Goal: Task Accomplishment & Management: Manage account settings

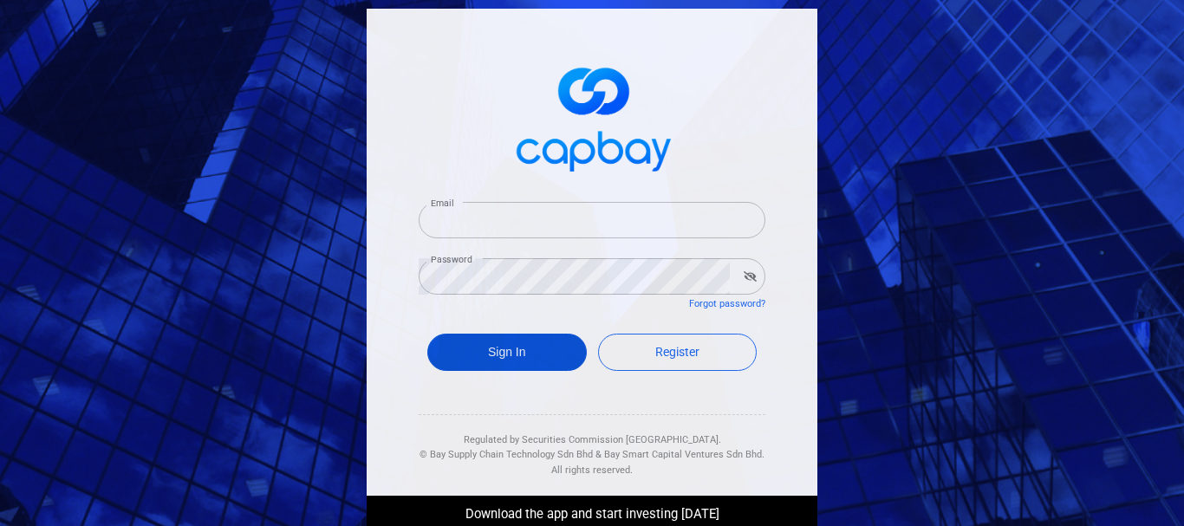
type input "[PERSON_NAME][EMAIL_ADDRESS][DOMAIN_NAME]"
click at [496, 348] on button "Sign In" at bounding box center [507, 352] width 160 height 37
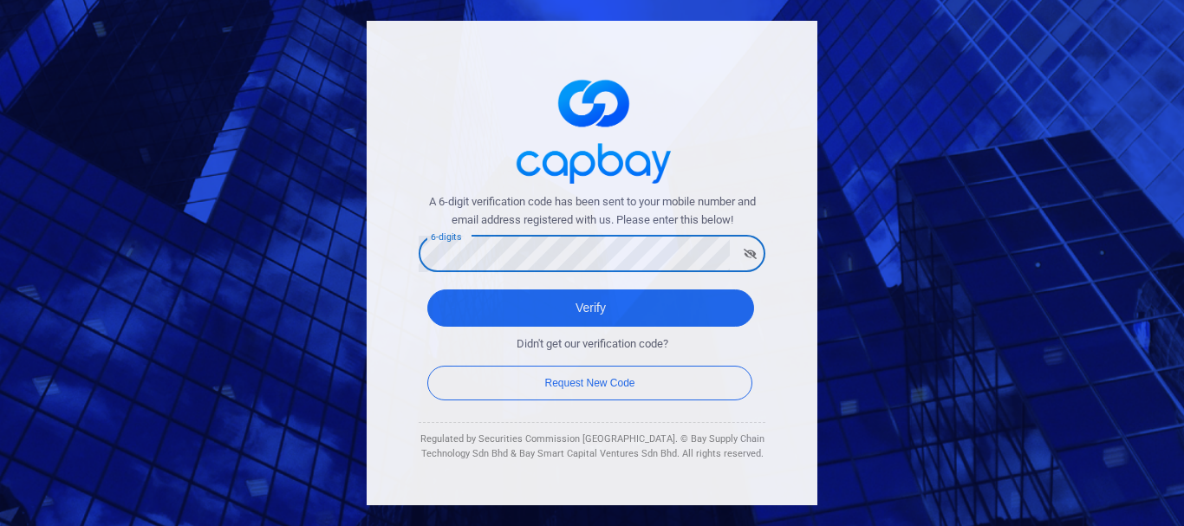
click at [427, 290] on button "Verify" at bounding box center [590, 308] width 327 height 37
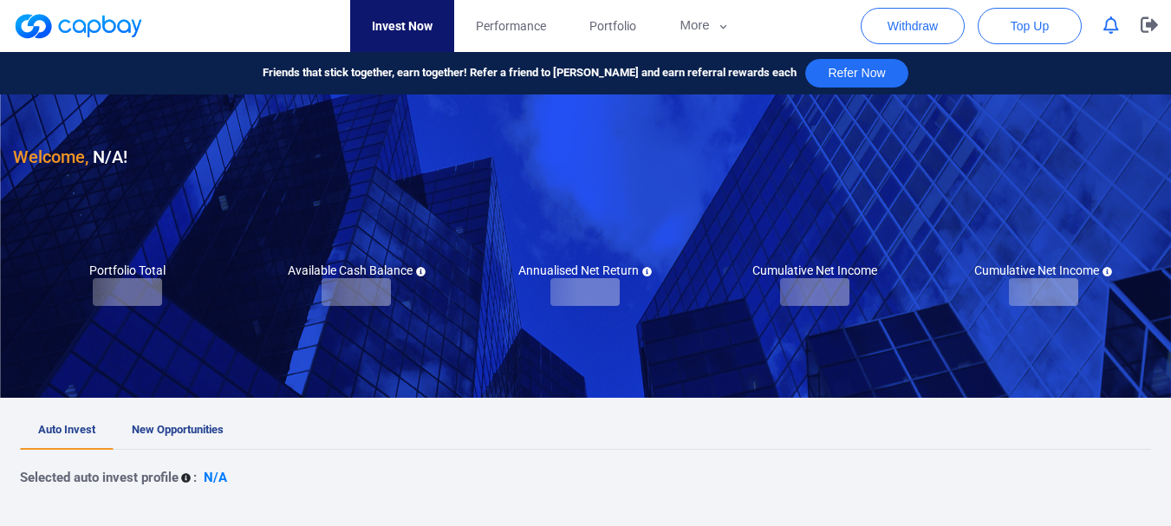
checkbox input "true"
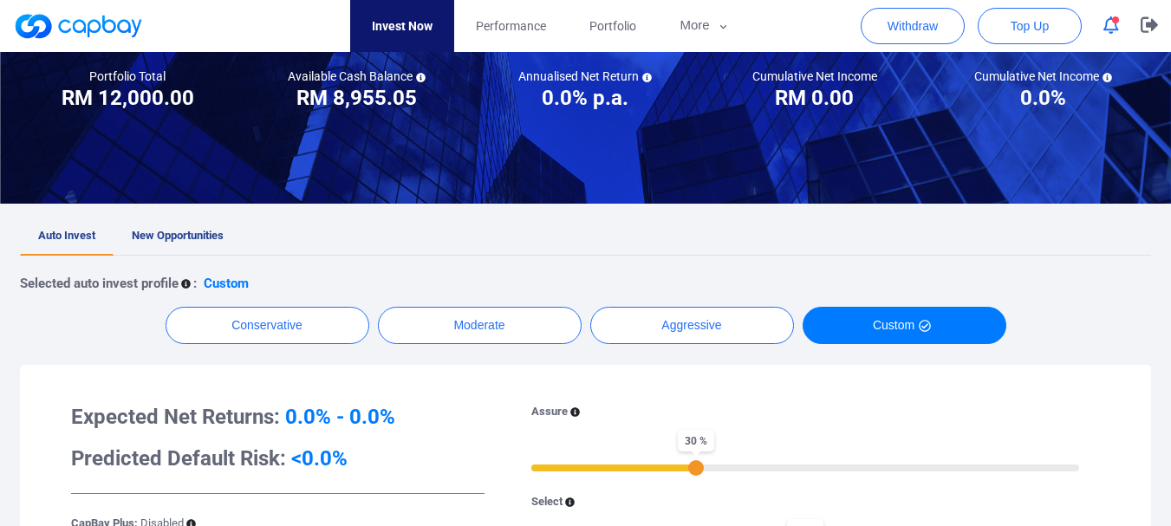
scroll to position [173, 0]
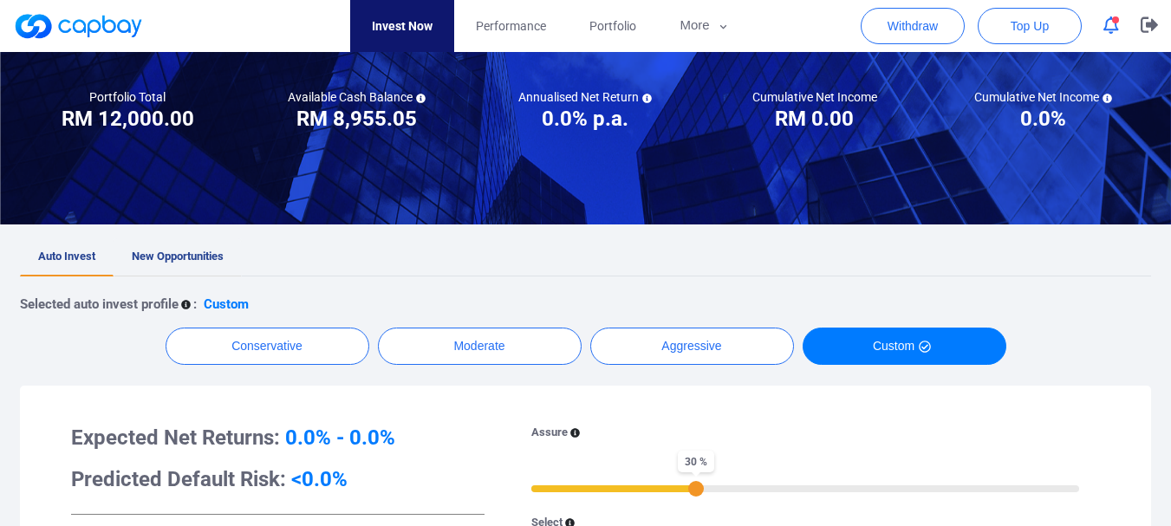
click at [192, 251] on span "New Opportunities" at bounding box center [178, 256] width 92 height 13
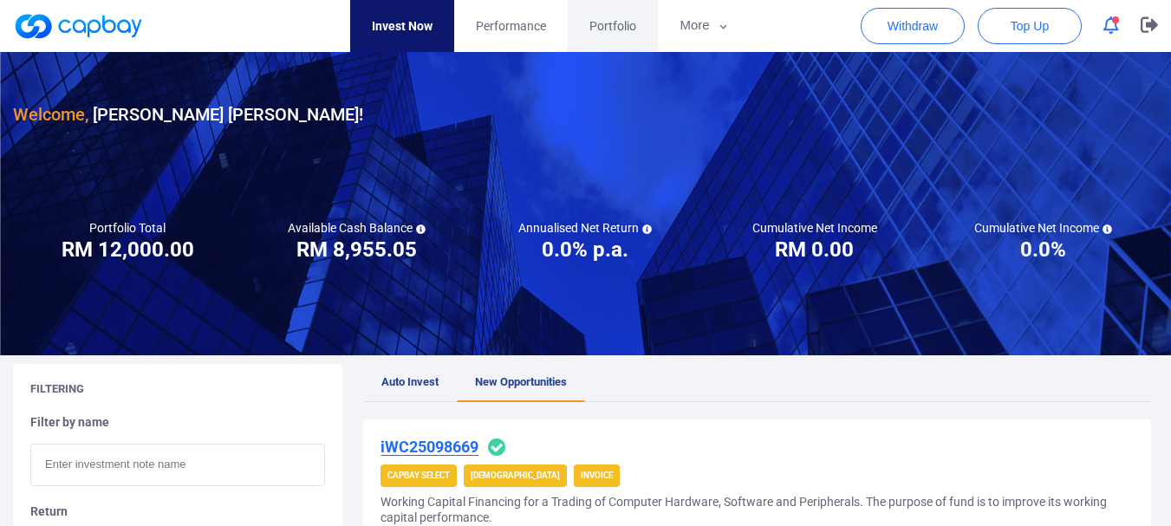
click at [606, 27] on span "Portfolio" at bounding box center [613, 25] width 47 height 19
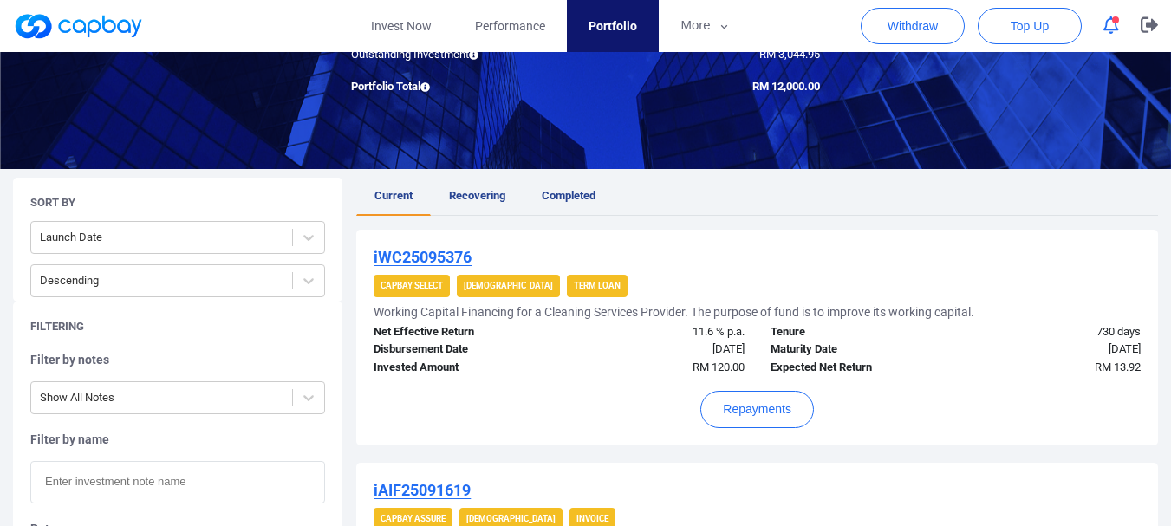
scroll to position [260, 0]
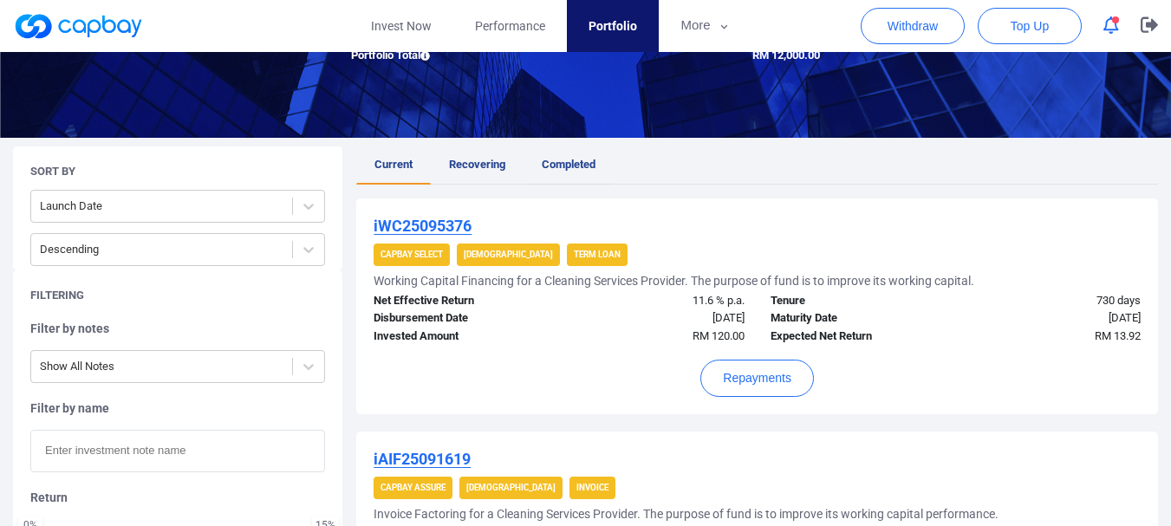
click at [562, 163] on span "Completed" at bounding box center [569, 164] width 54 height 13
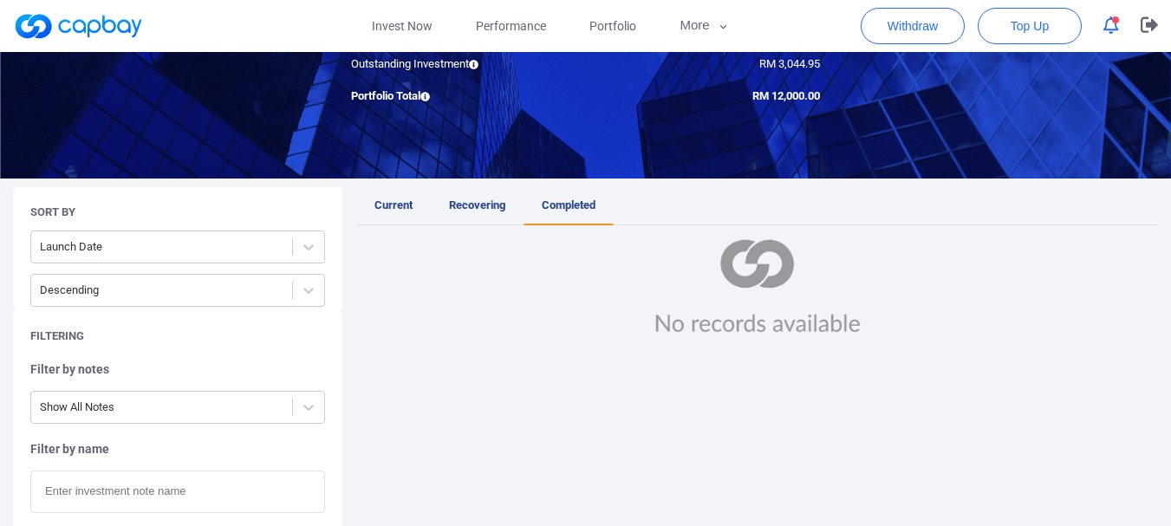
scroll to position [173, 0]
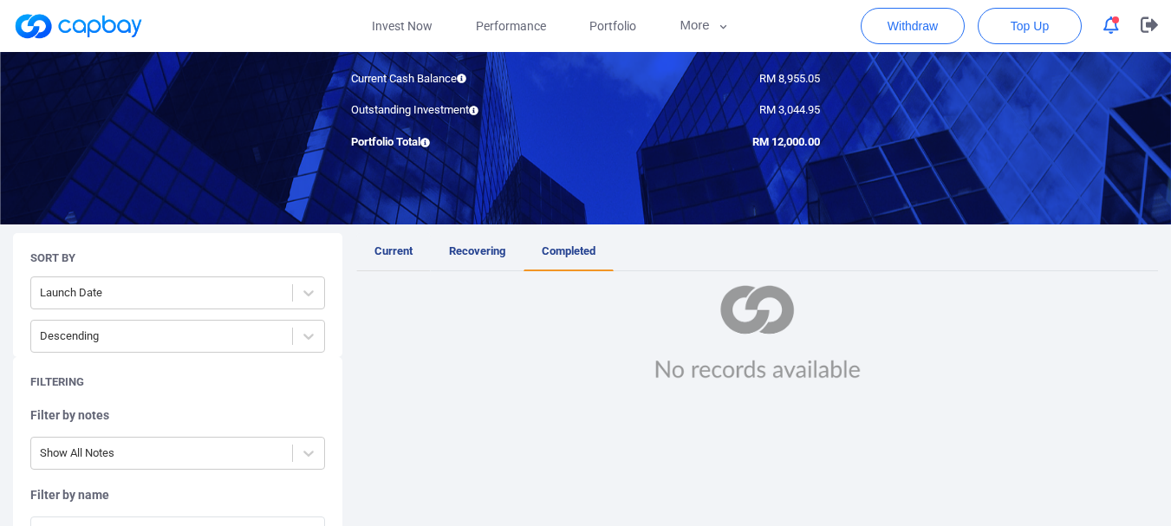
click at [391, 256] on span "Current" at bounding box center [394, 251] width 38 height 13
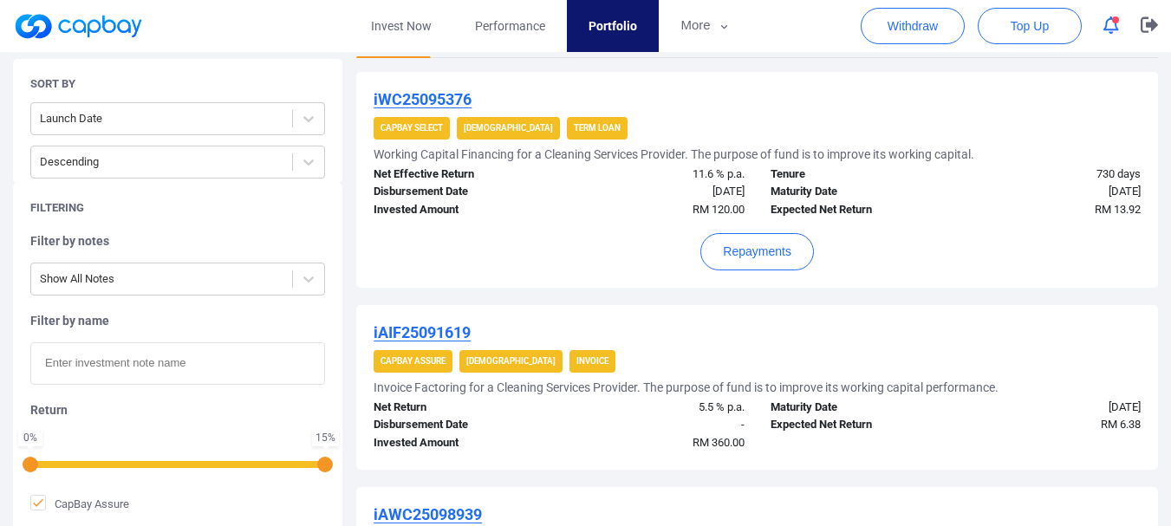
scroll to position [300, 0]
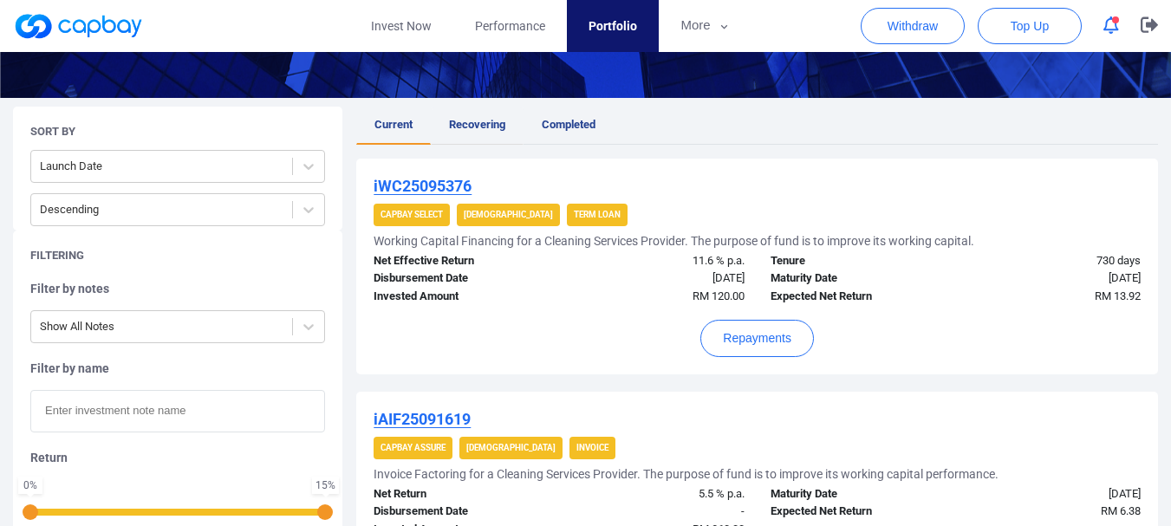
click at [470, 121] on span "Recovering" at bounding box center [477, 124] width 56 height 13
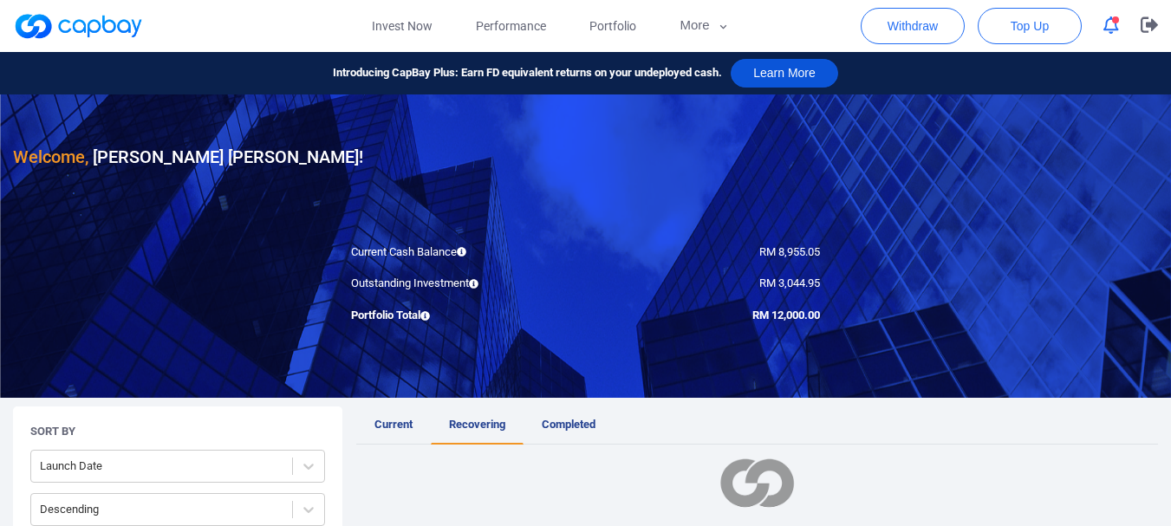
click at [779, 77] on button "Learn More" at bounding box center [785, 73] width 108 height 29
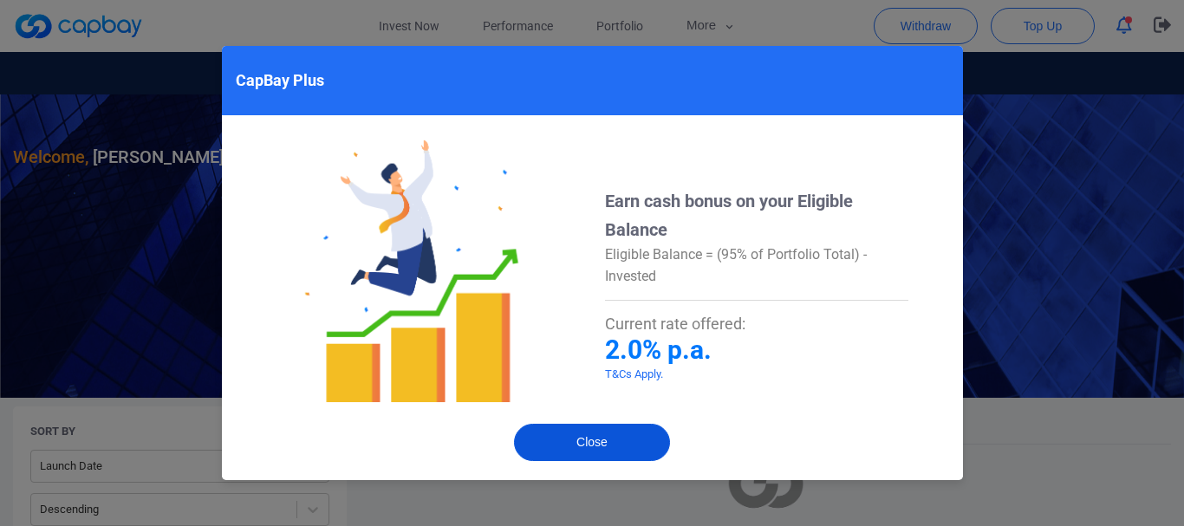
click at [590, 440] on button "Close" at bounding box center [592, 442] width 156 height 37
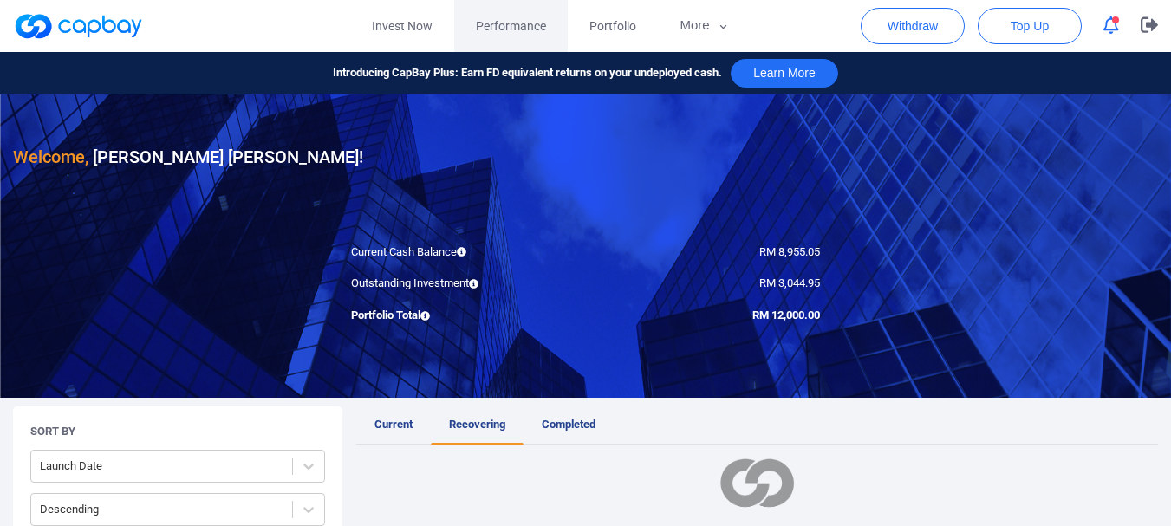
click at [518, 30] on span "Performance" at bounding box center [511, 25] width 70 height 19
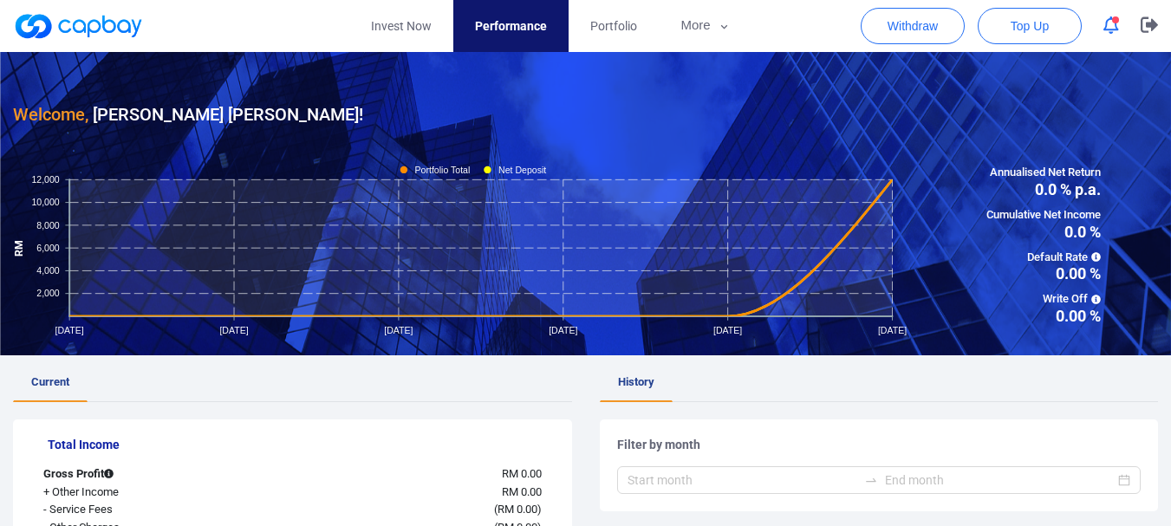
click at [1111, 29] on icon "button" at bounding box center [1112, 25] width 16 height 18
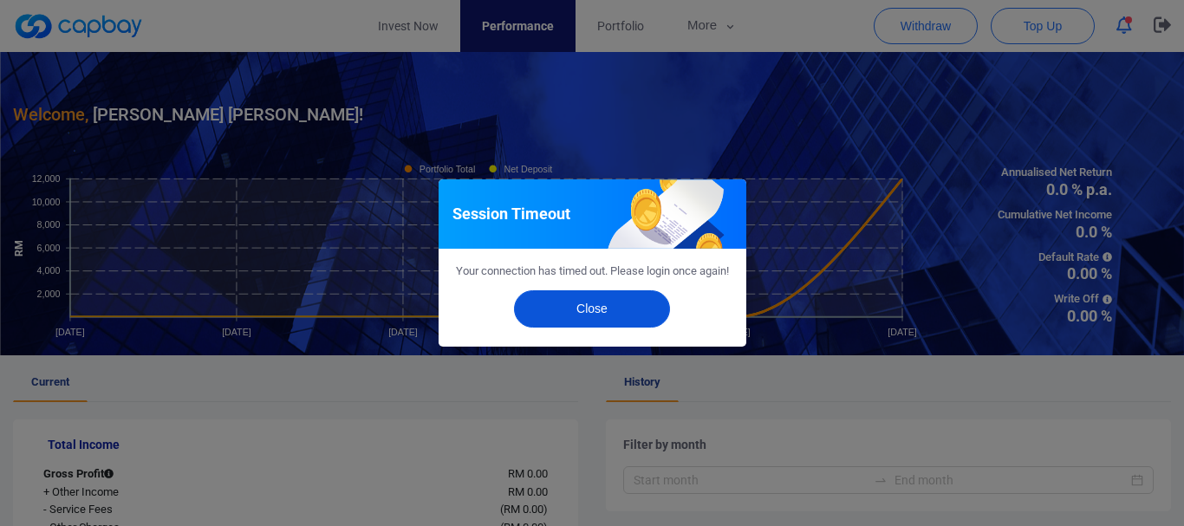
click at [625, 320] on button "Close" at bounding box center [592, 308] width 156 height 37
